Goal: Information Seeking & Learning: Learn about a topic

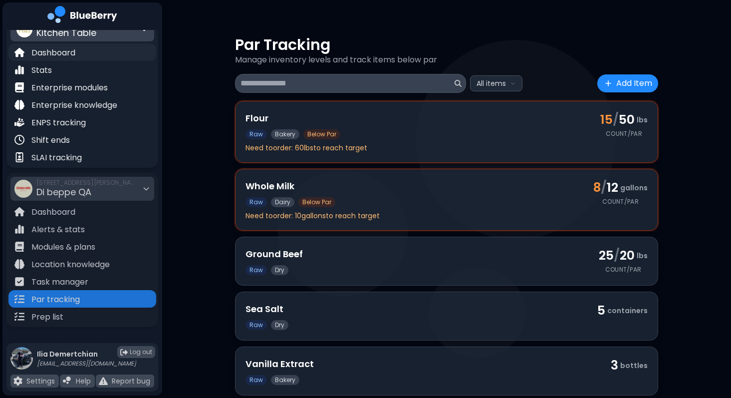
scroll to position [120, 0]
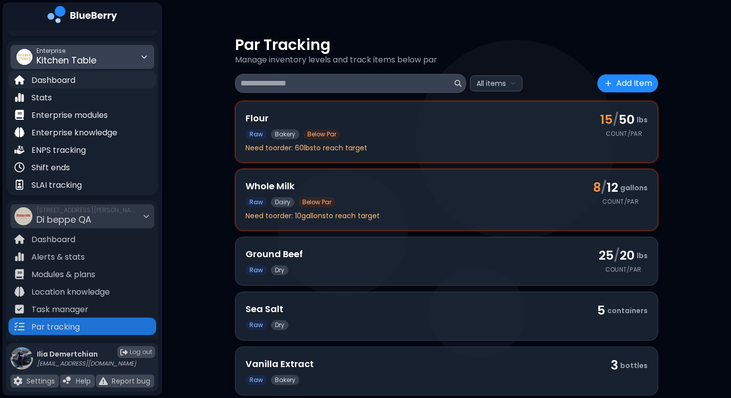
click at [74, 79] on p "Dashboard" at bounding box center [53, 80] width 44 height 12
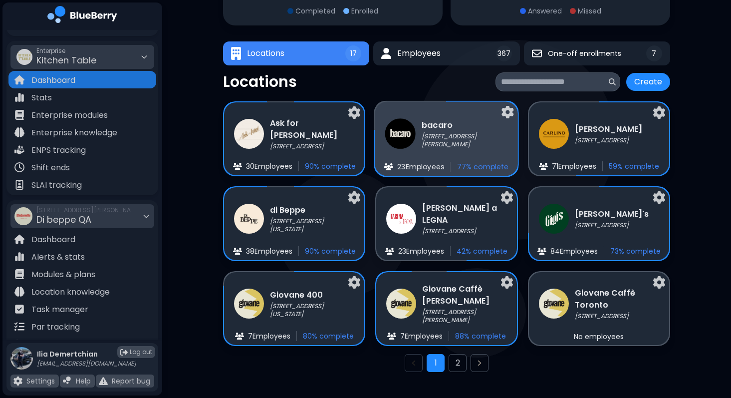
scroll to position [146, 0]
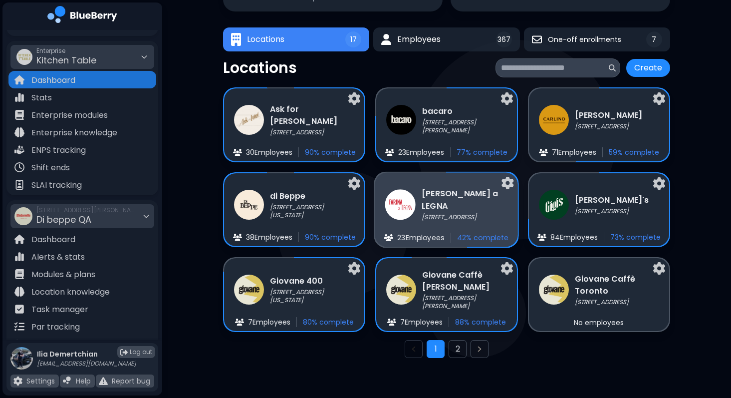
click at [480, 202] on h3 "[PERSON_NAME] a LEGNA" at bounding box center [465, 200] width 86 height 24
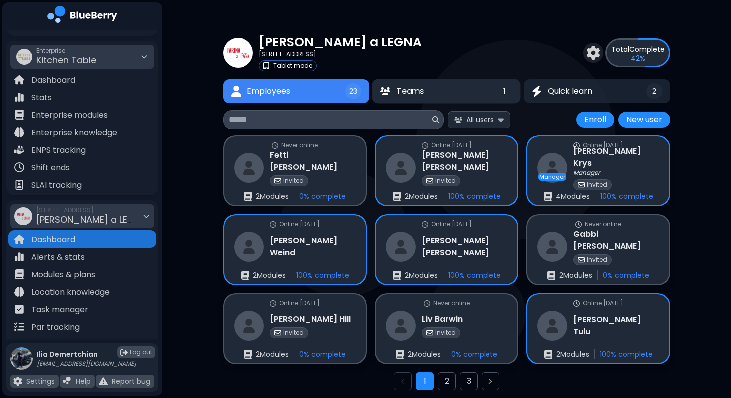
click at [497, 101] on button "Teams 1" at bounding box center [446, 91] width 149 height 24
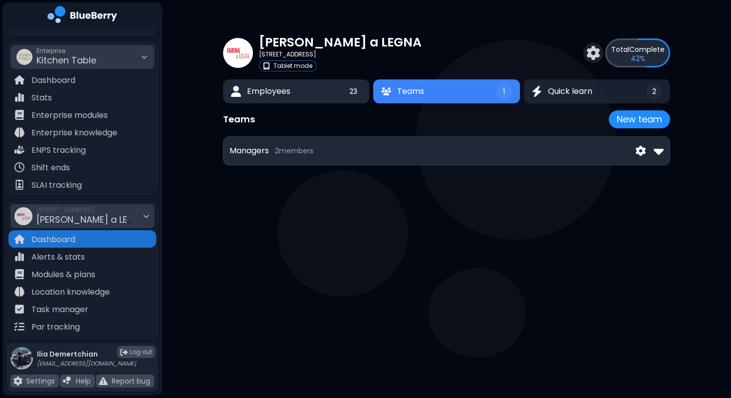
click at [306, 91] on button "Employees 23" at bounding box center [296, 91] width 146 height 24
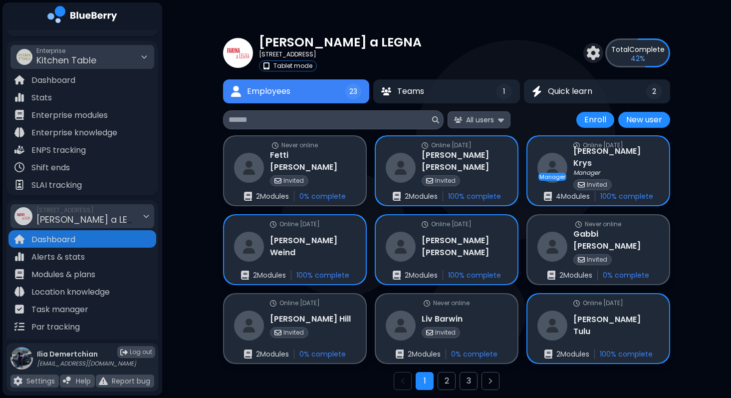
click at [503, 124] on img at bounding box center [501, 119] width 6 height 9
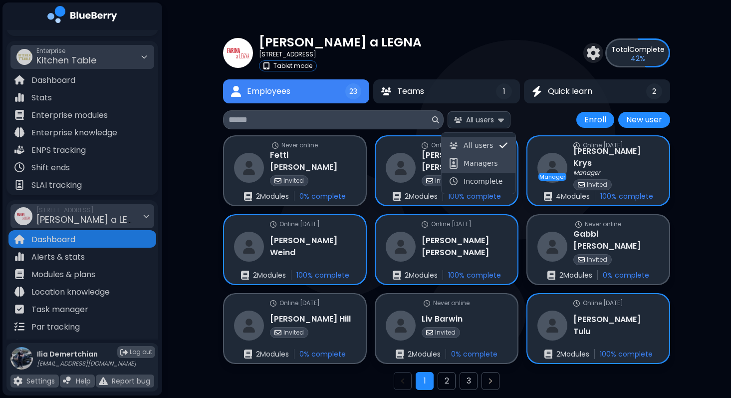
click at [494, 164] on span "Managers" at bounding box center [481, 163] width 34 height 9
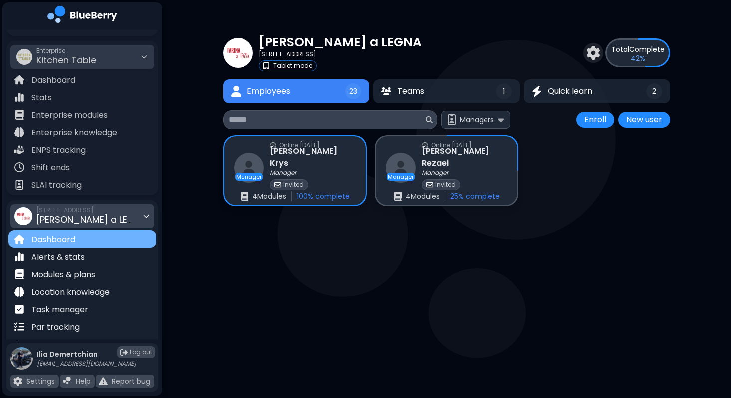
click at [100, 241] on div "Dashboard" at bounding box center [82, 238] width 148 height 17
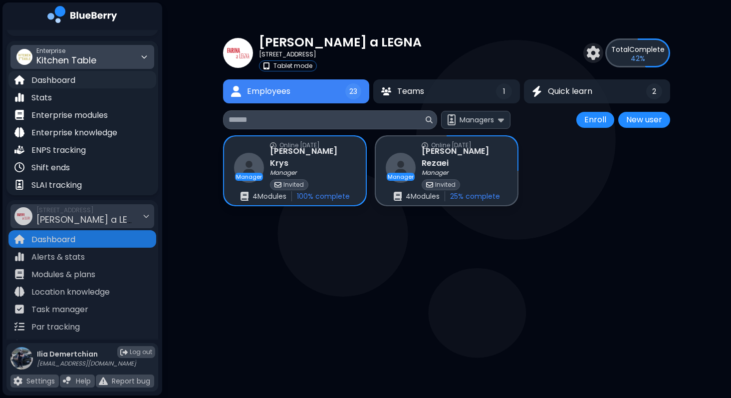
click at [99, 75] on div "Dashboard" at bounding box center [82, 79] width 148 height 17
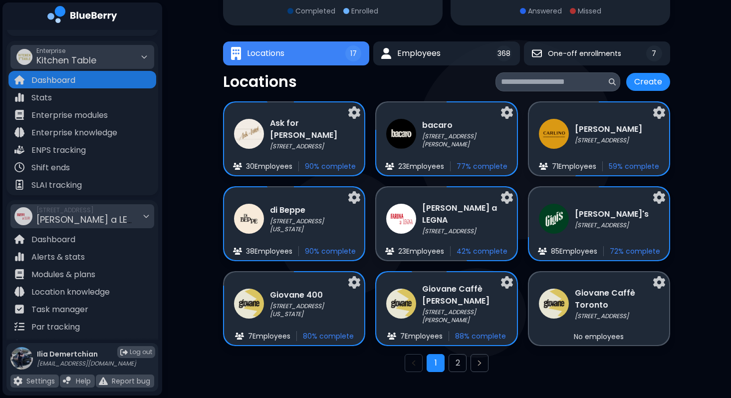
scroll to position [146, 0]
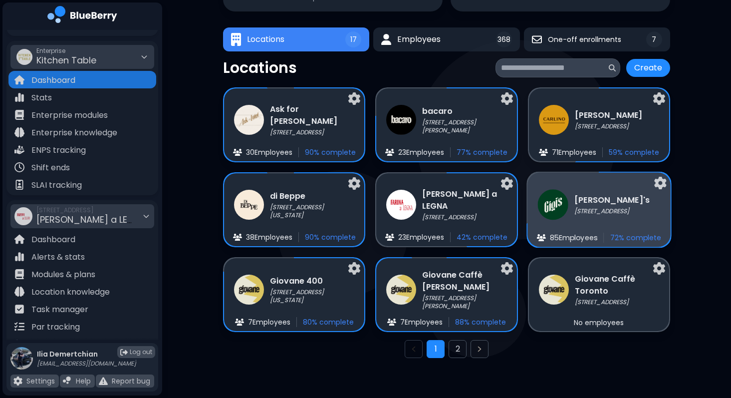
click at [590, 209] on p "[STREET_ADDRESS]" at bounding box center [611, 211] width 75 height 8
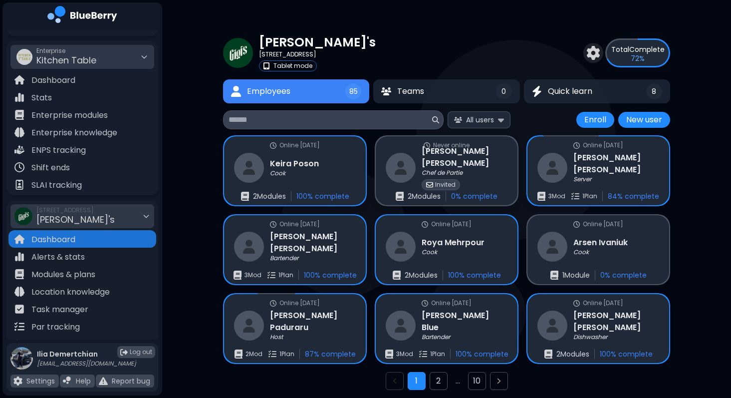
click at [204, 139] on div "Gigi's 2968 Christmas Way Tablet mode Total Complete 72 % Employees 85 Teams 0 …" at bounding box center [446, 215] width 569 height 430
click at [496, 115] on button "All users" at bounding box center [479, 119] width 63 height 16
click at [476, 163] on span "Managers" at bounding box center [481, 163] width 34 height 9
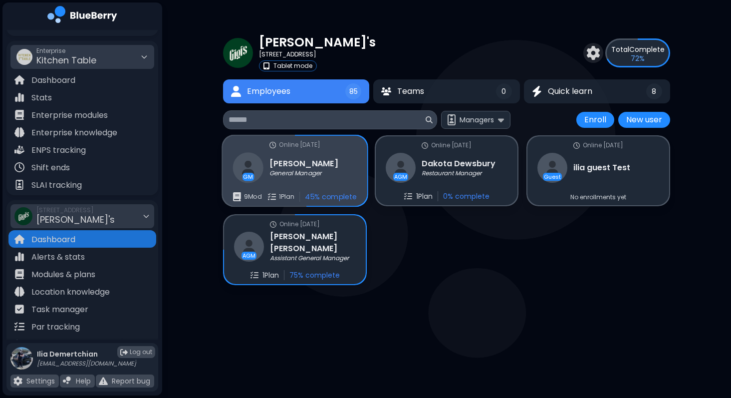
click at [285, 186] on div "Online [DATE] [PERSON_NAME] General Manager 9 Mod 1 Plan 45 % complete" at bounding box center [295, 171] width 145 height 70
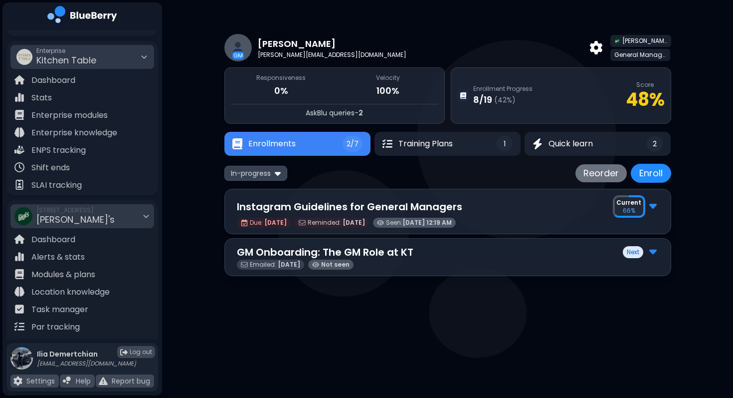
click at [374, 260] on div "Emailed: [DATE] Not seen" at bounding box center [448, 264] width 422 height 10
click at [393, 252] on p "GM Onboarding: The GM Role at KT" at bounding box center [325, 251] width 177 height 15
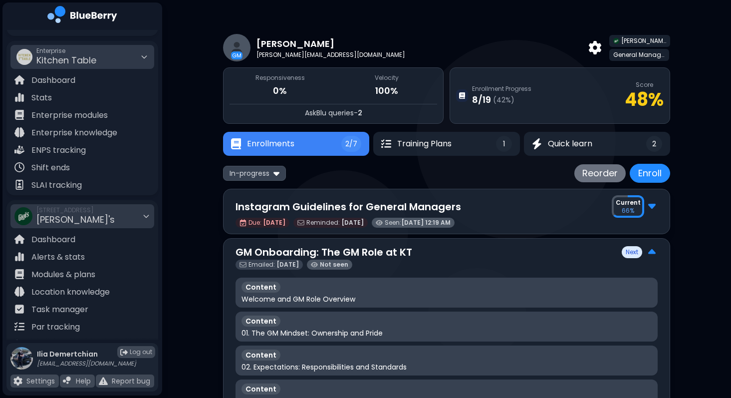
click at [438, 254] on div "GM Onboarding: The GM Role at KT Next" at bounding box center [446, 251] width 422 height 15
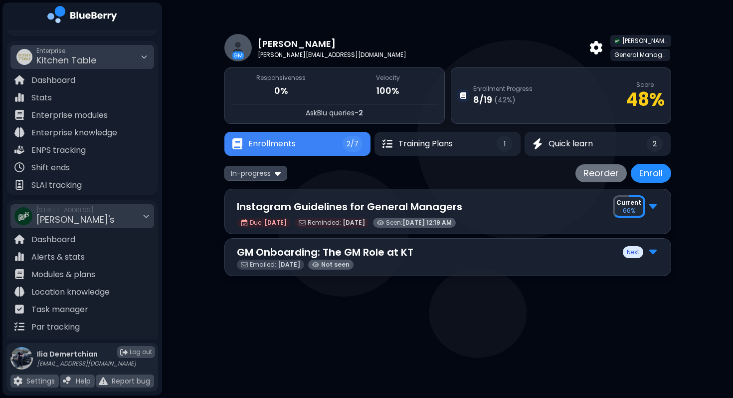
click at [427, 198] on div "Instagram Guidelines for General Managers Current 66 %" at bounding box center [448, 206] width 422 height 22
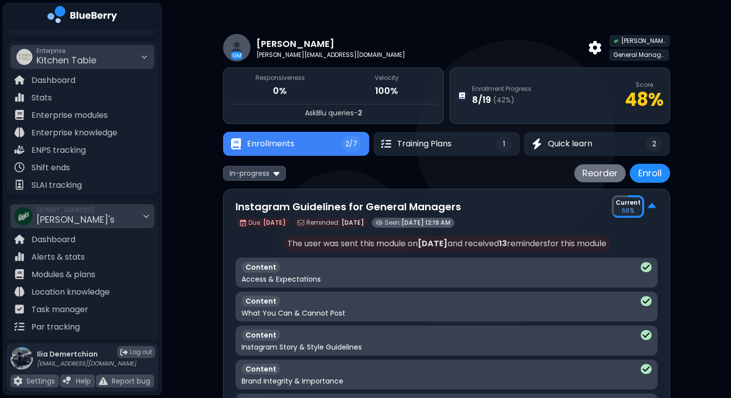
scroll to position [175, 0]
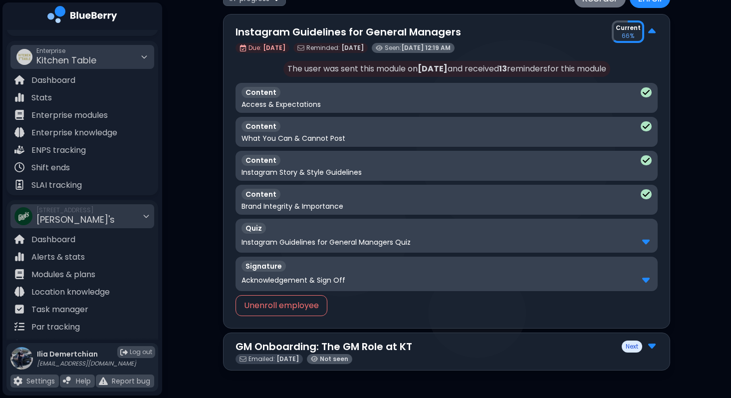
click at [386, 235] on div "Instagram Guidelines for General Managers Quiz" at bounding box center [446, 241] width 410 height 13
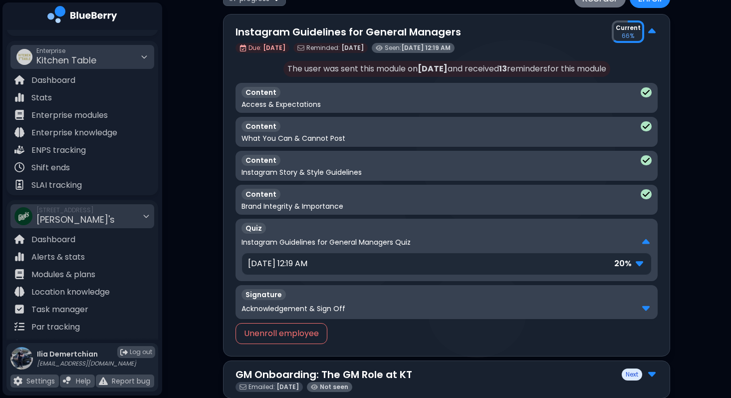
click at [386, 235] on div "Instagram Guidelines for General Managers Quiz" at bounding box center [446, 241] width 410 height 13
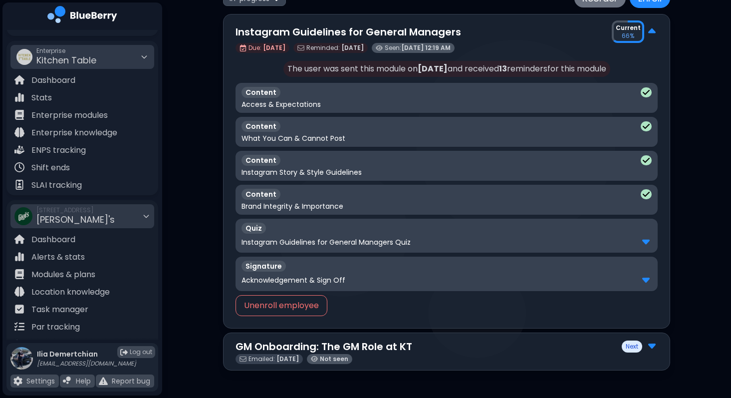
click at [386, 235] on div "Instagram Guidelines for General Managers Quiz" at bounding box center [446, 241] width 410 height 13
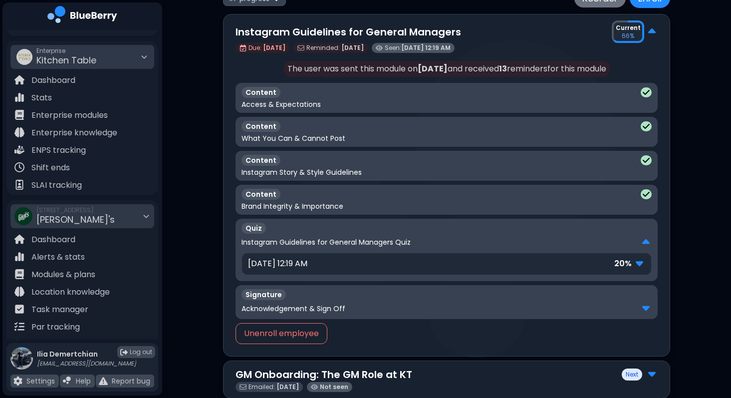
click at [360, 262] on div "[DATE] 12:19 AM 20 %" at bounding box center [446, 263] width 397 height 13
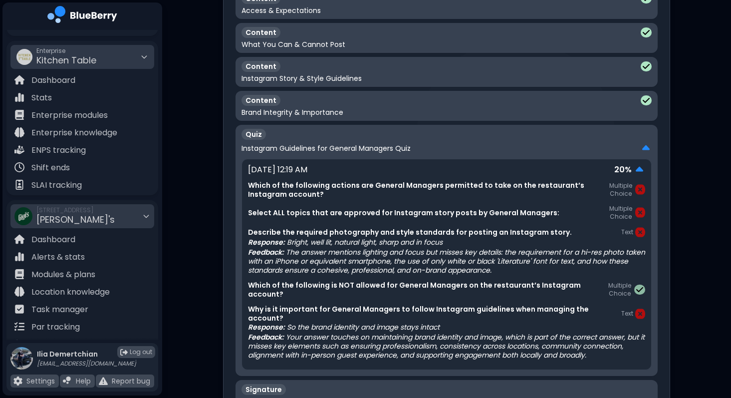
scroll to position [295, 0]
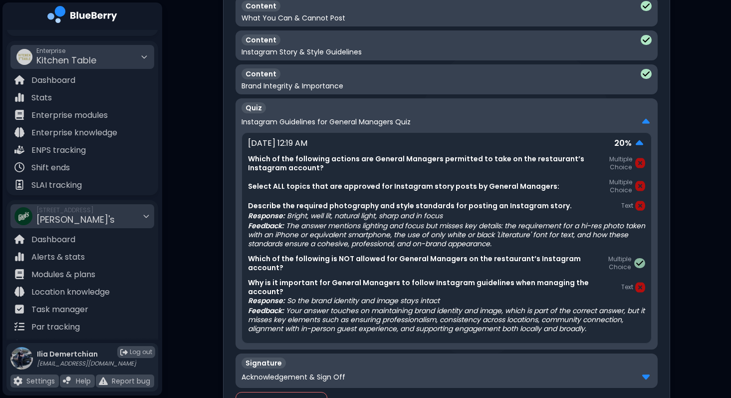
click at [388, 104] on div "Quiz" at bounding box center [446, 107] width 410 height 11
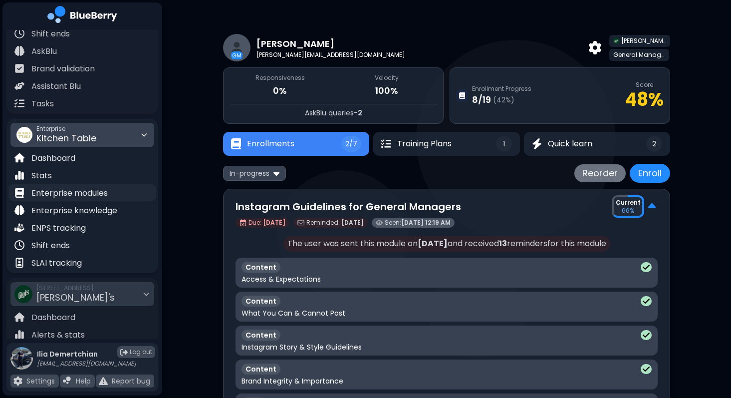
scroll to position [0, 0]
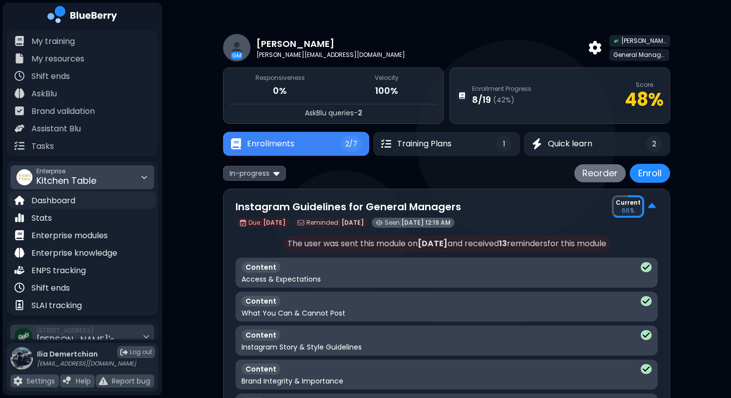
click at [103, 205] on div "Dashboard" at bounding box center [82, 199] width 148 height 17
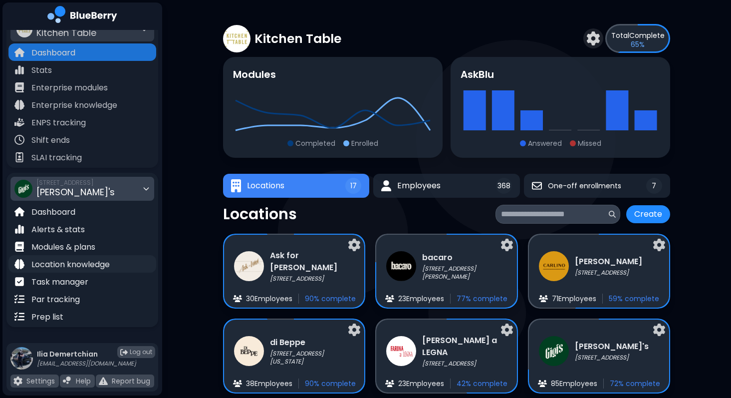
click at [81, 268] on p "Location knowledge" at bounding box center [70, 264] width 78 height 12
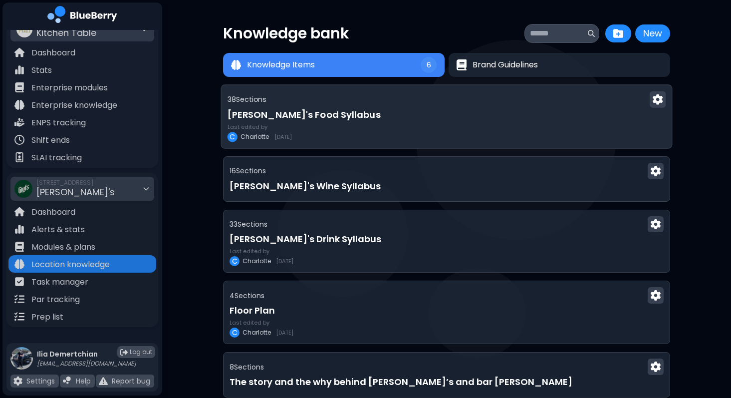
click at [439, 139] on div "Last edited by [PERSON_NAME] [DATE]" at bounding box center [447, 133] width 439 height 18
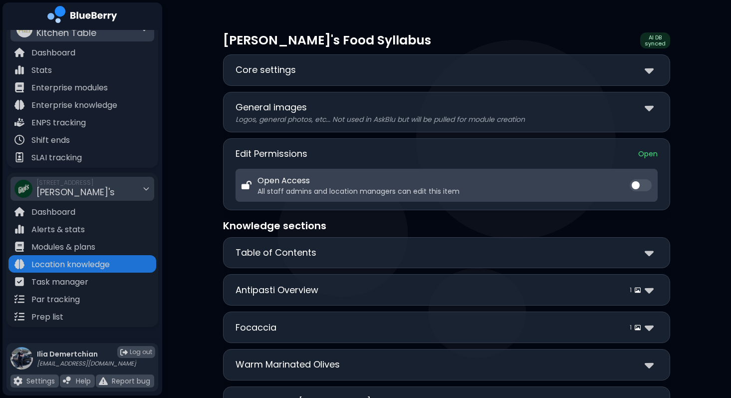
click at [455, 69] on div "Core settings" at bounding box center [446, 70] width 422 height 14
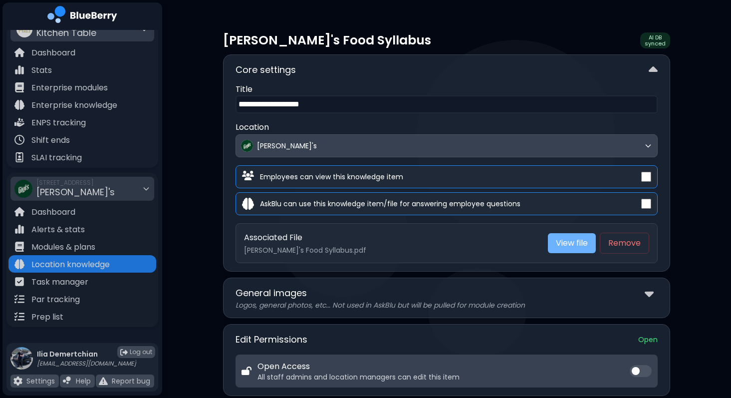
click at [578, 245] on link "View file" at bounding box center [572, 243] width 48 height 20
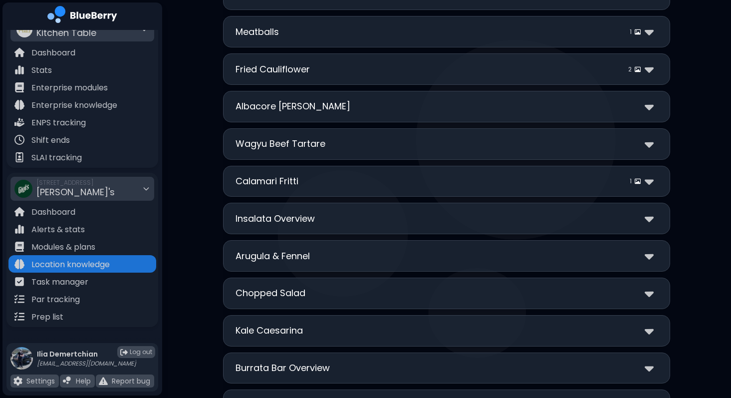
scroll to position [632, 0]
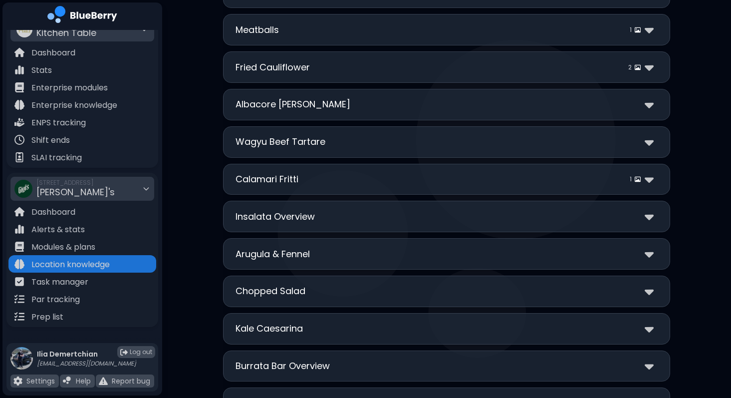
click at [416, 176] on div "Calamari Fritti 1" at bounding box center [446, 179] width 422 height 14
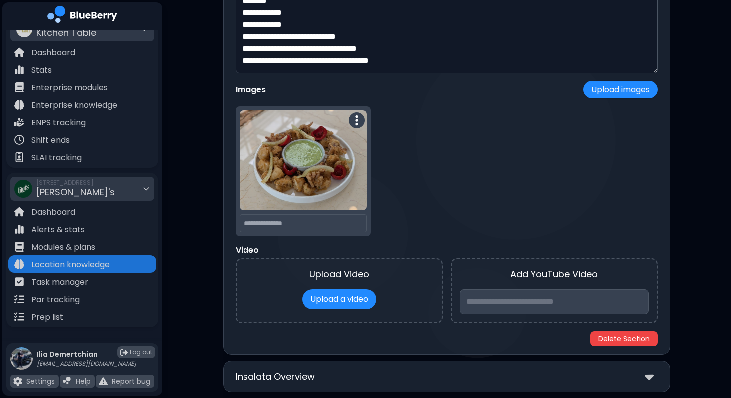
scroll to position [908, 0]
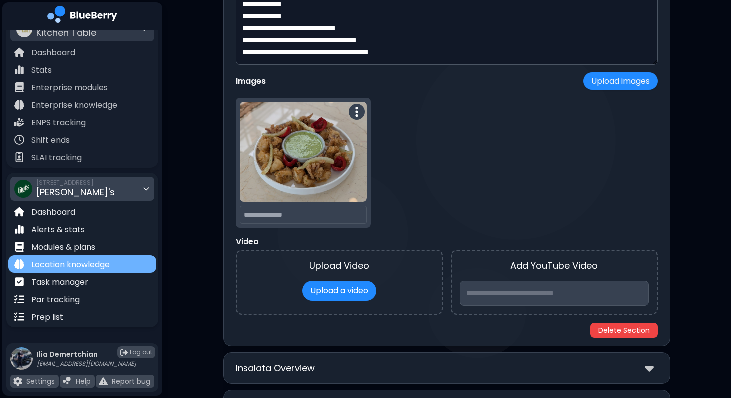
click at [105, 261] on p "Location knowledge" at bounding box center [70, 264] width 78 height 12
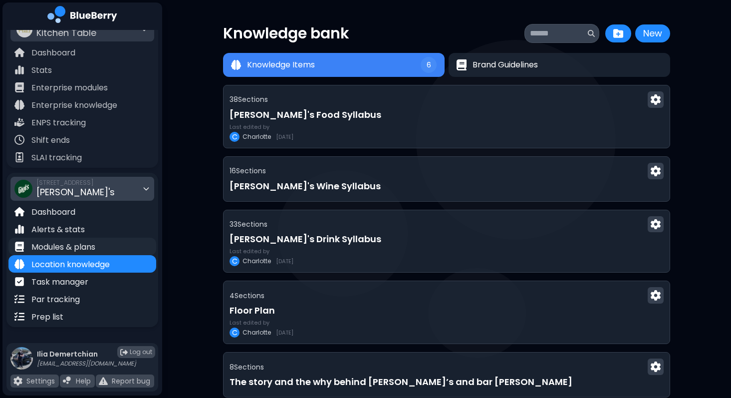
click at [97, 249] on div "Modules & plans" at bounding box center [82, 245] width 148 height 17
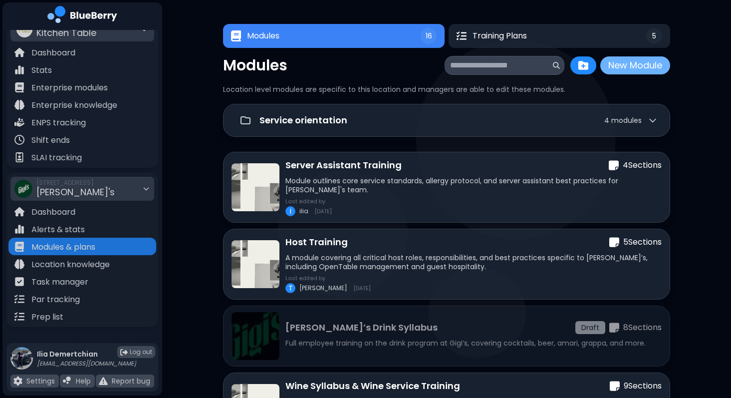
click at [623, 67] on button "New Module" at bounding box center [635, 65] width 70 height 18
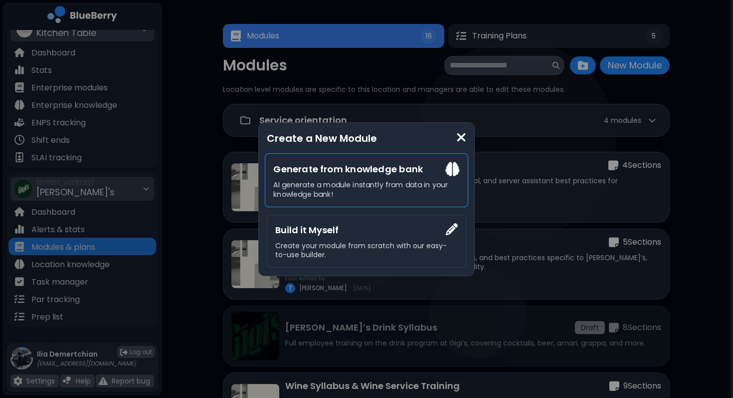
click at [335, 176] on div "Generate from knowledge bank AI generate a module instantly from data in your k…" at bounding box center [367, 180] width 204 height 54
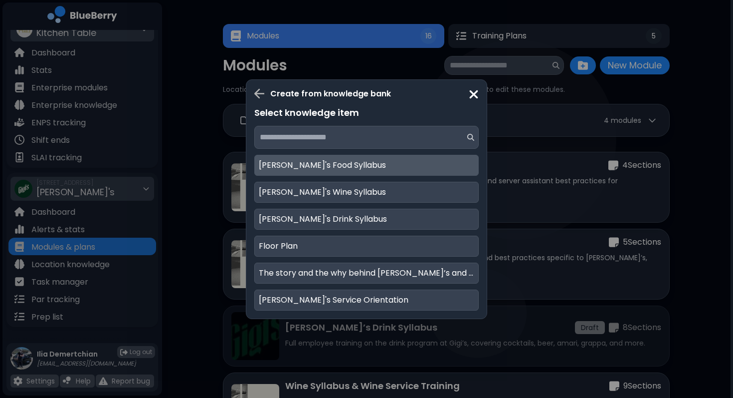
click at [326, 170] on p "[PERSON_NAME]'s Food Syllabus" at bounding box center [322, 165] width 127 height 12
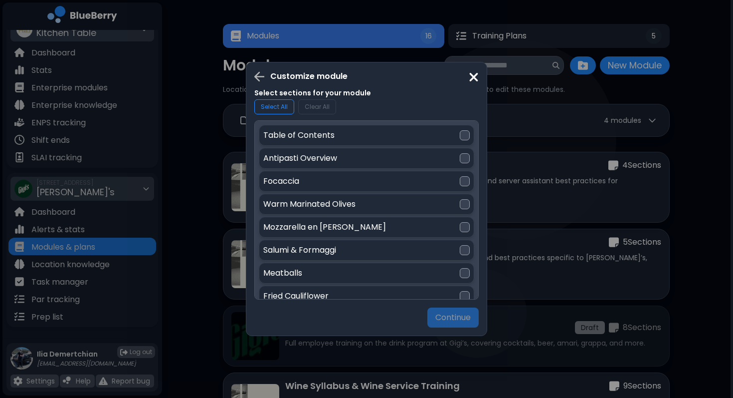
click at [578, 241] on div "Customize module Select sections for your module Select All Clear All Table of …" at bounding box center [366, 199] width 733 height 398
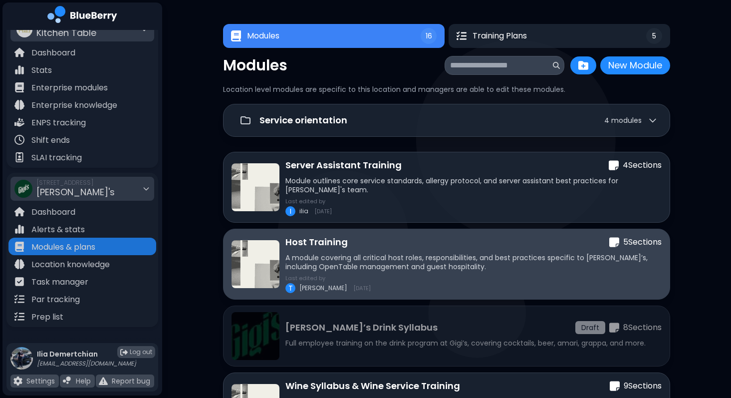
click at [509, 262] on div "Host Training 5 Section s A module covering all critical host roles, responsibi…" at bounding box center [473, 264] width 376 height 58
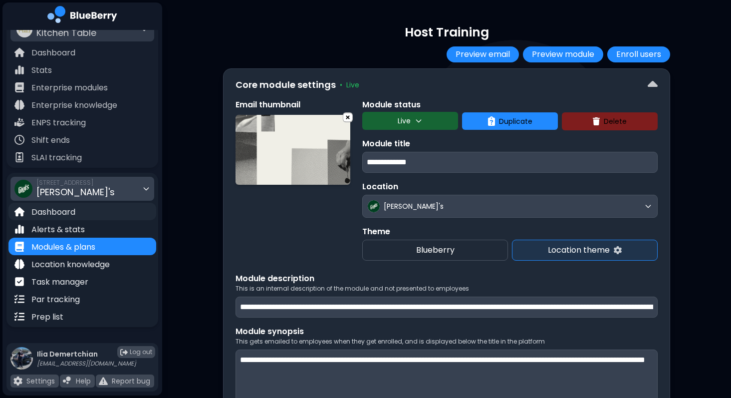
click at [101, 213] on div "Dashboard" at bounding box center [82, 211] width 148 height 17
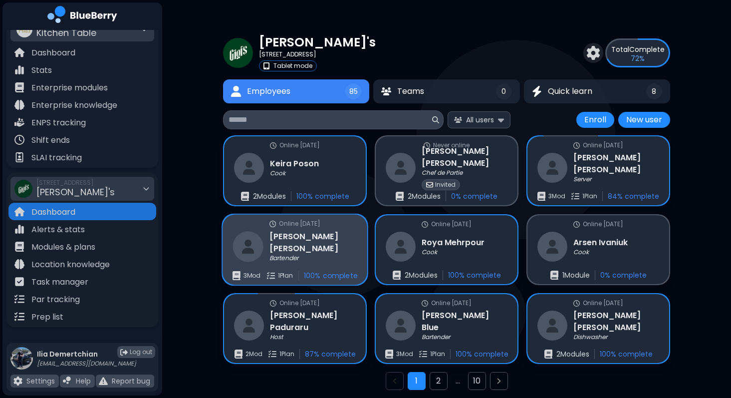
click at [305, 232] on h3 "[PERSON_NAME]" at bounding box center [312, 242] width 87 height 24
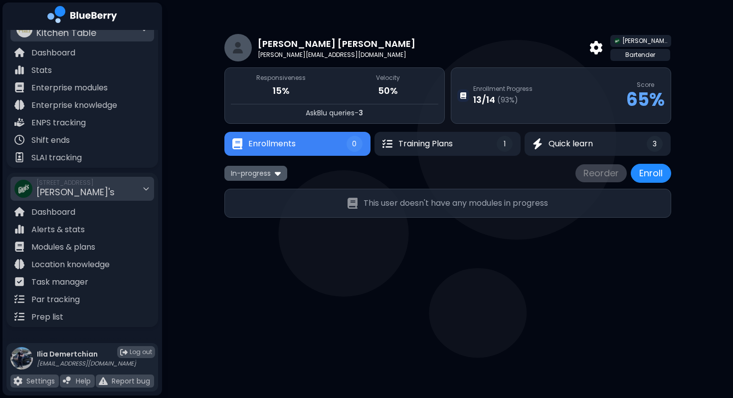
click at [266, 175] on span "In-progress" at bounding box center [251, 173] width 40 height 9
click at [263, 194] on button "All" at bounding box center [256, 192] width 57 height 15
click at [490, 164] on div "All Reorder Enroll" at bounding box center [448, 173] width 447 height 19
click at [477, 140] on button "Training Plans 1" at bounding box center [448, 144] width 148 height 24
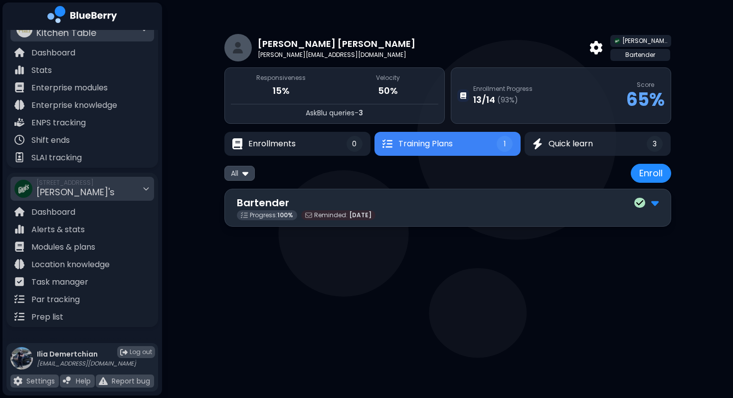
click at [505, 211] on div "Progress: 100 % Reminded: [DATE]" at bounding box center [448, 215] width 422 height 10
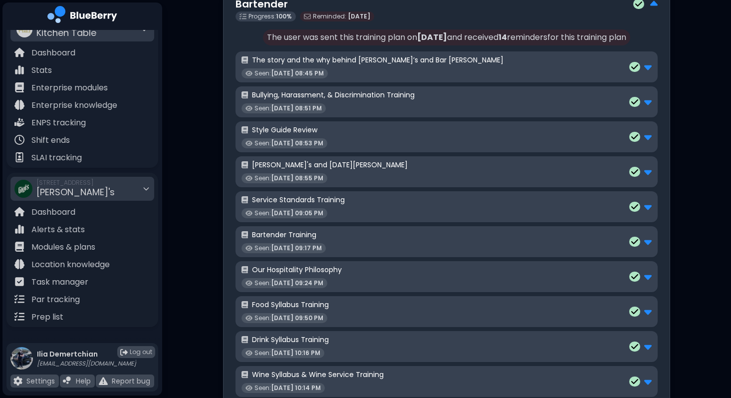
scroll to position [246, 0]
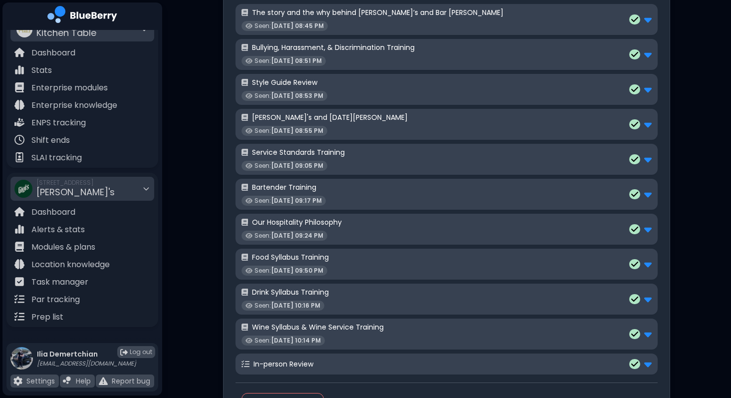
click at [559, 185] on div "Bartender Training Seen: [DATE] 09:17 PM" at bounding box center [446, 194] width 410 height 23
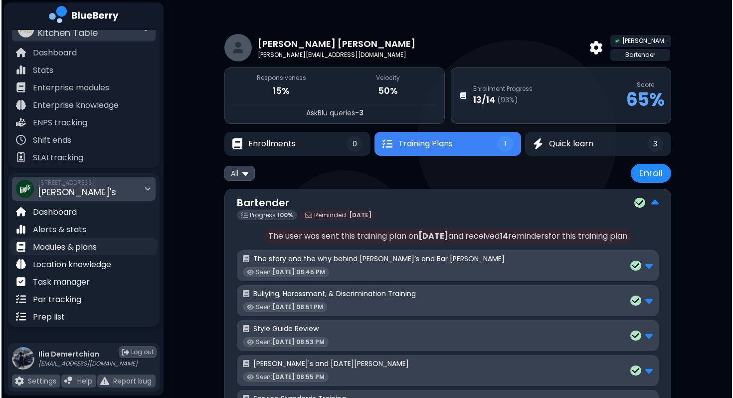
scroll to position [0, 0]
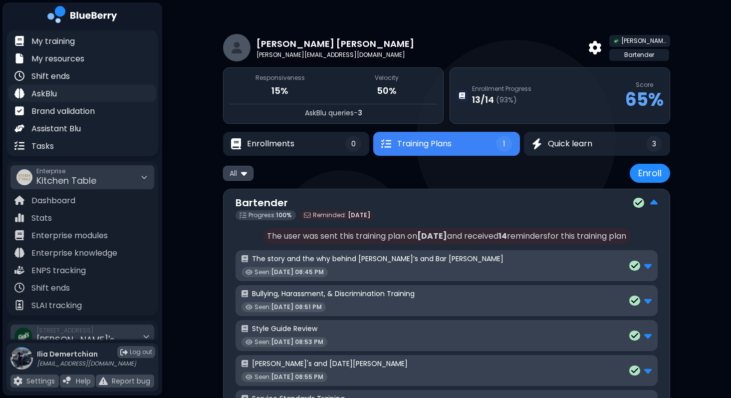
click at [59, 90] on div "AskBlu" at bounding box center [82, 92] width 148 height 17
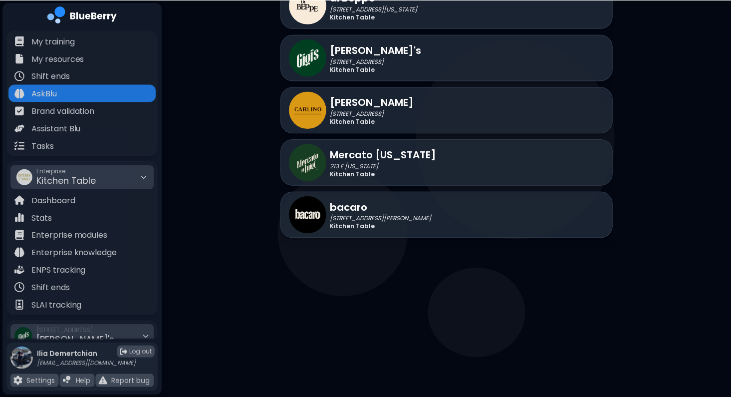
scroll to position [1938, 0]
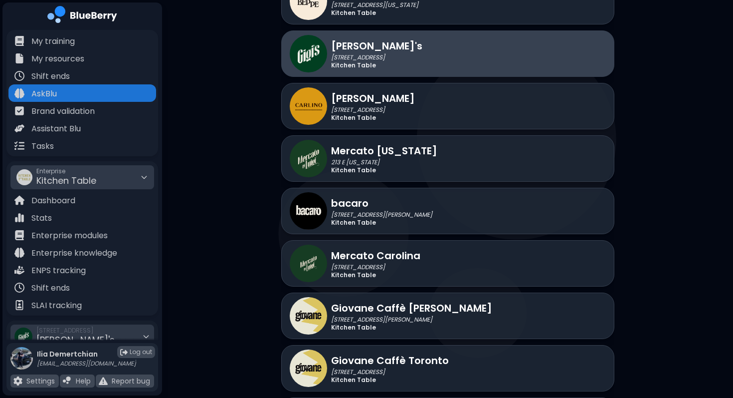
click at [399, 39] on div "[PERSON_NAME]'s [STREET_ADDRESS] Kitchen Table" at bounding box center [447, 53] width 333 height 46
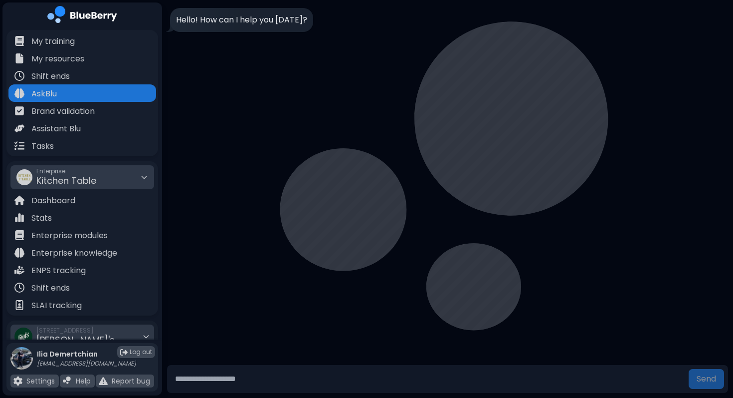
click at [267, 374] on input "text" at bounding box center [428, 379] width 514 height 20
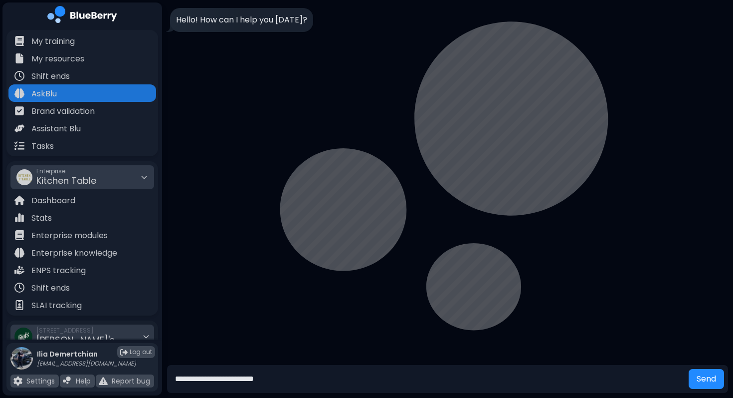
type input "**********"
click at [689, 369] on button "Send" at bounding box center [706, 379] width 35 height 20
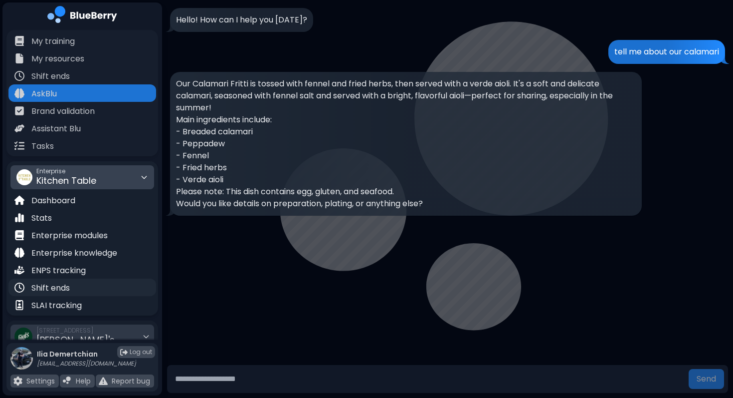
click at [44, 286] on p "Shift ends" at bounding box center [50, 288] width 38 height 12
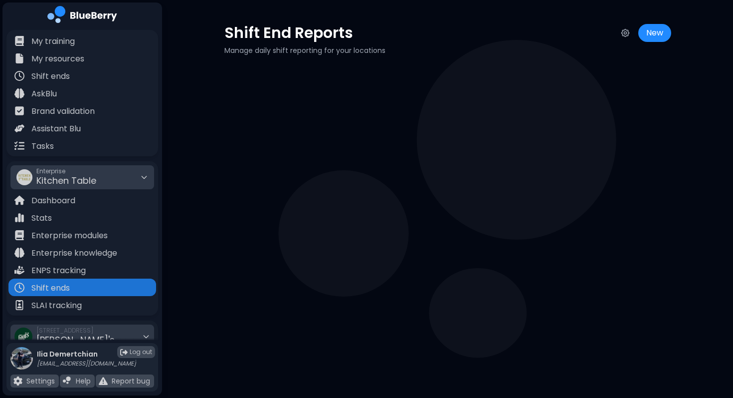
click at [309, 100] on span "Created [DATE]" at bounding box center [321, 104] width 52 height 9
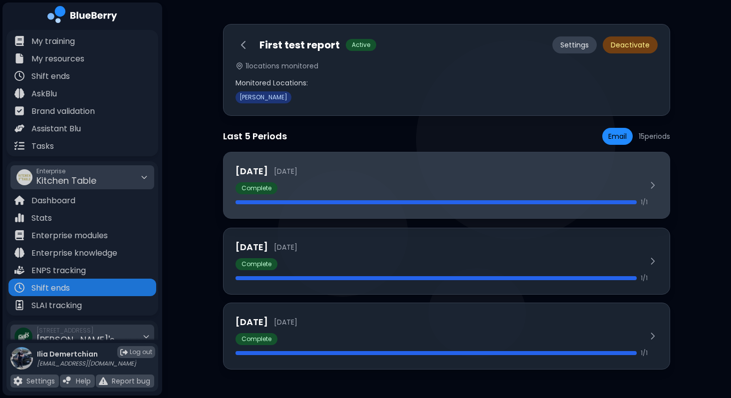
click at [365, 181] on div "[DATE] [DATE] Complete 1 / 1" at bounding box center [441, 185] width 412 height 42
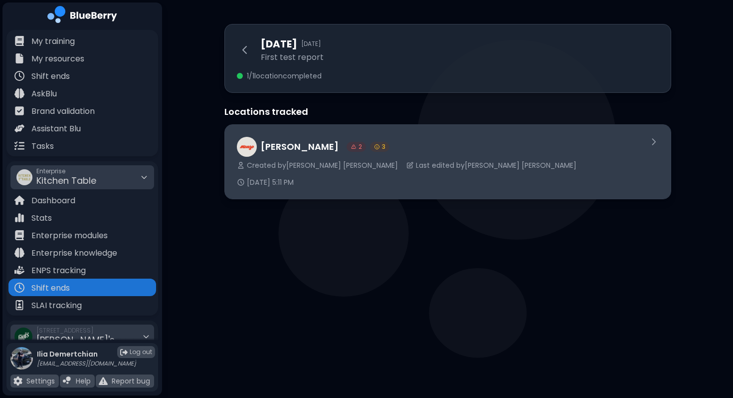
click at [416, 163] on span "Last edited by [PERSON_NAME]" at bounding box center [496, 165] width 161 height 9
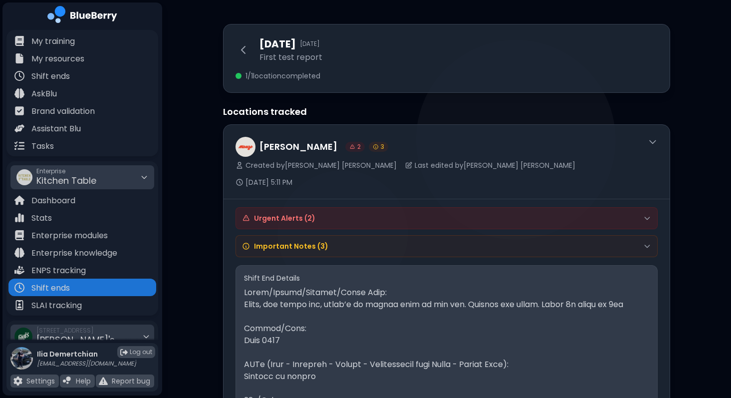
click at [382, 208] on div "Urgent Alerts ( 2 )" at bounding box center [446, 218] width 421 height 21
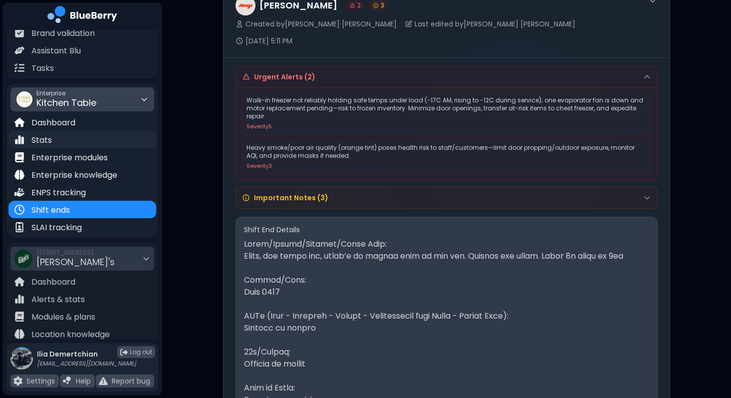
scroll to position [78, 0]
click at [83, 145] on div "Stats" at bounding box center [82, 138] width 148 height 17
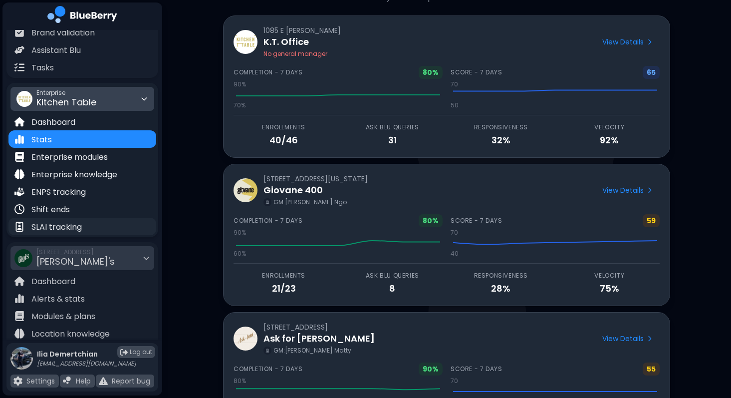
scroll to position [148, 0]
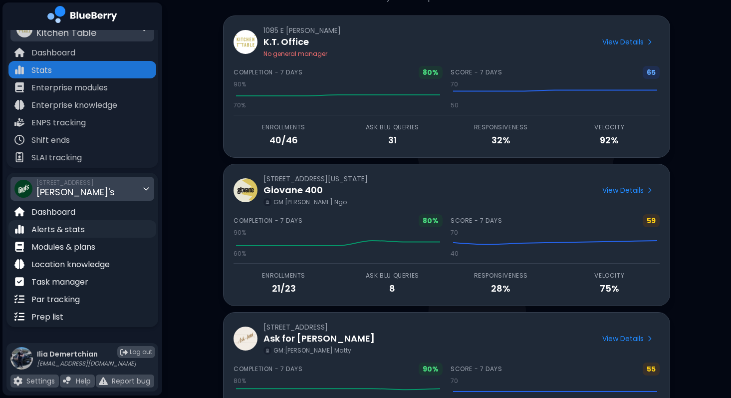
click at [74, 226] on p "Alerts & stats" at bounding box center [57, 230] width 53 height 12
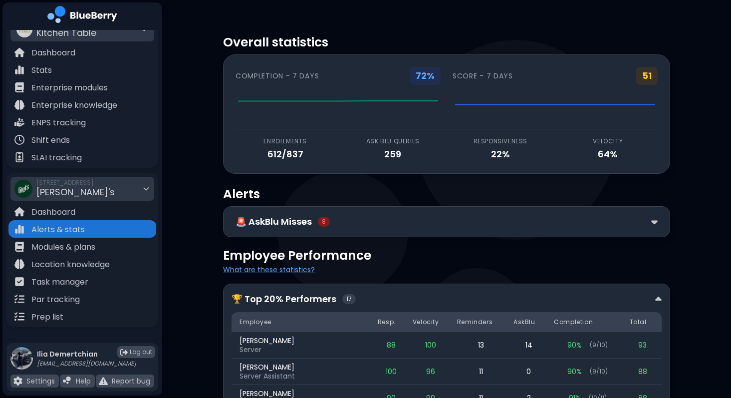
click at [412, 293] on div "🏆 Top 20% Performers 17" at bounding box center [447, 299] width 430 height 14
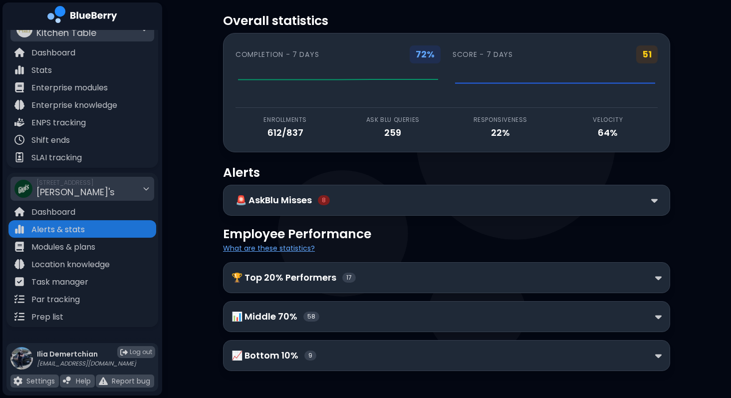
scroll to position [22, 0]
